Goal: Task Accomplishment & Management: Manage account settings

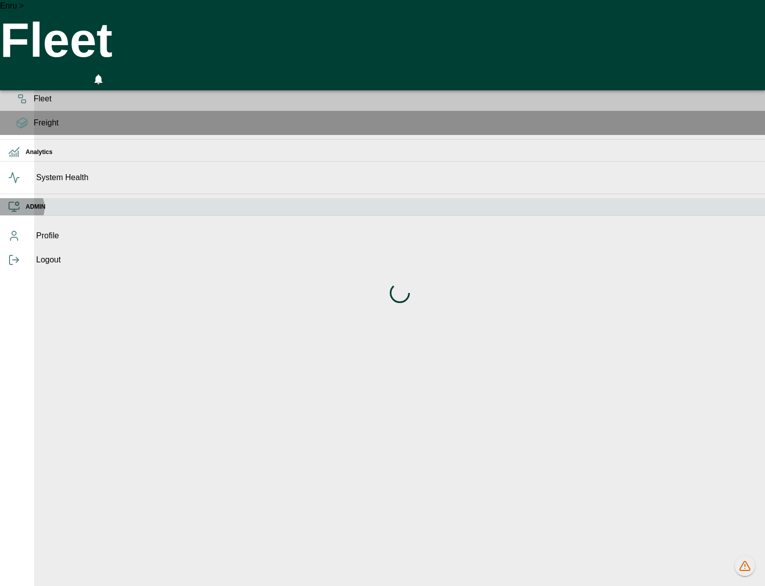
click at [18, 213] on icon at bounding box center [14, 207] width 12 height 12
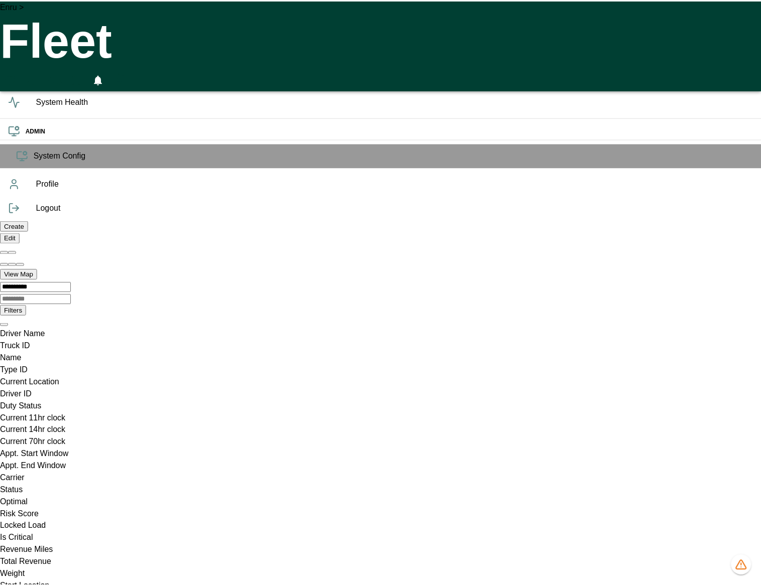
scroll to position [0, 43295]
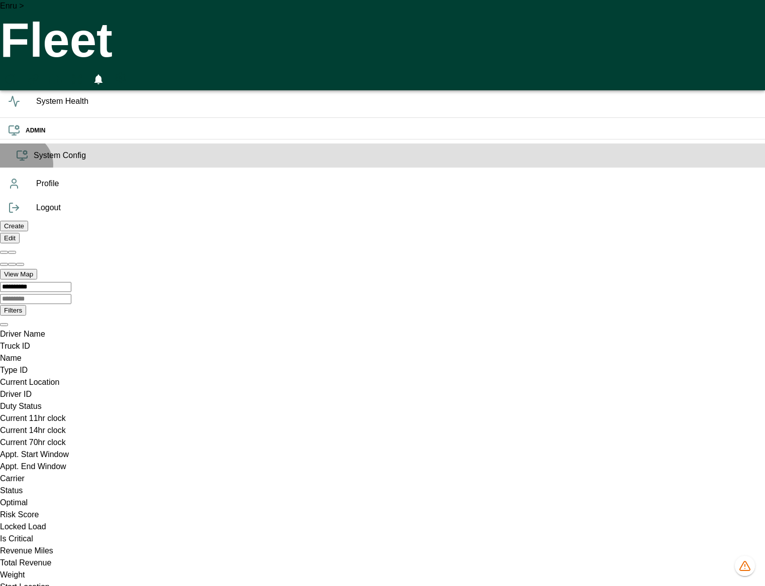
click at [34, 162] on span "System Config" at bounding box center [395, 156] width 723 height 12
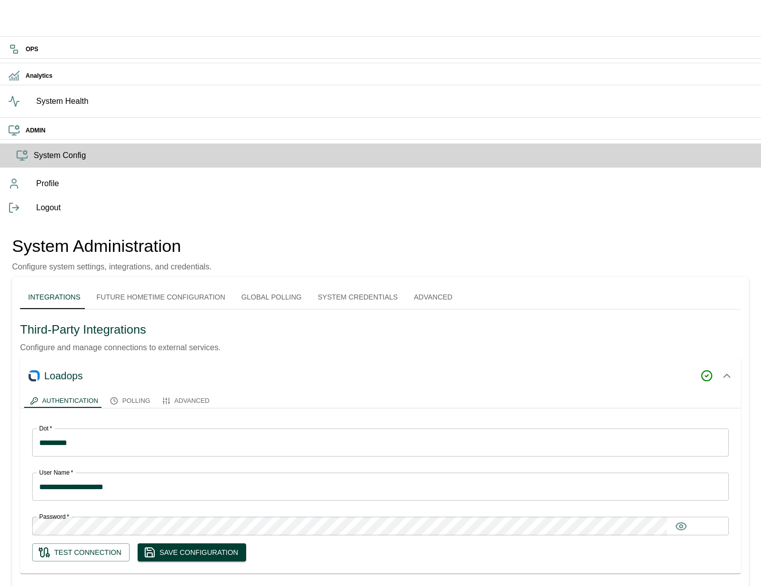
click at [197, 285] on button "Future Hometime Configuration" at bounding box center [160, 297] width 145 height 24
